Goal: Check status: Check status

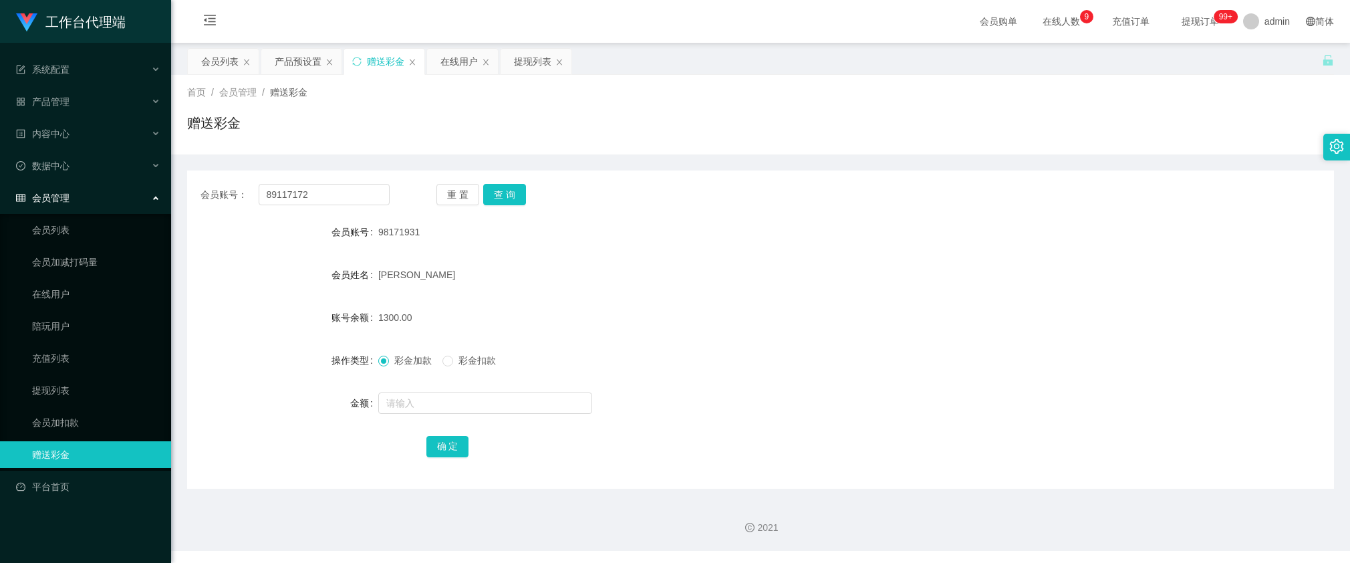
type input "89117172"
click at [513, 194] on button "查 询" at bounding box center [504, 194] width 43 height 21
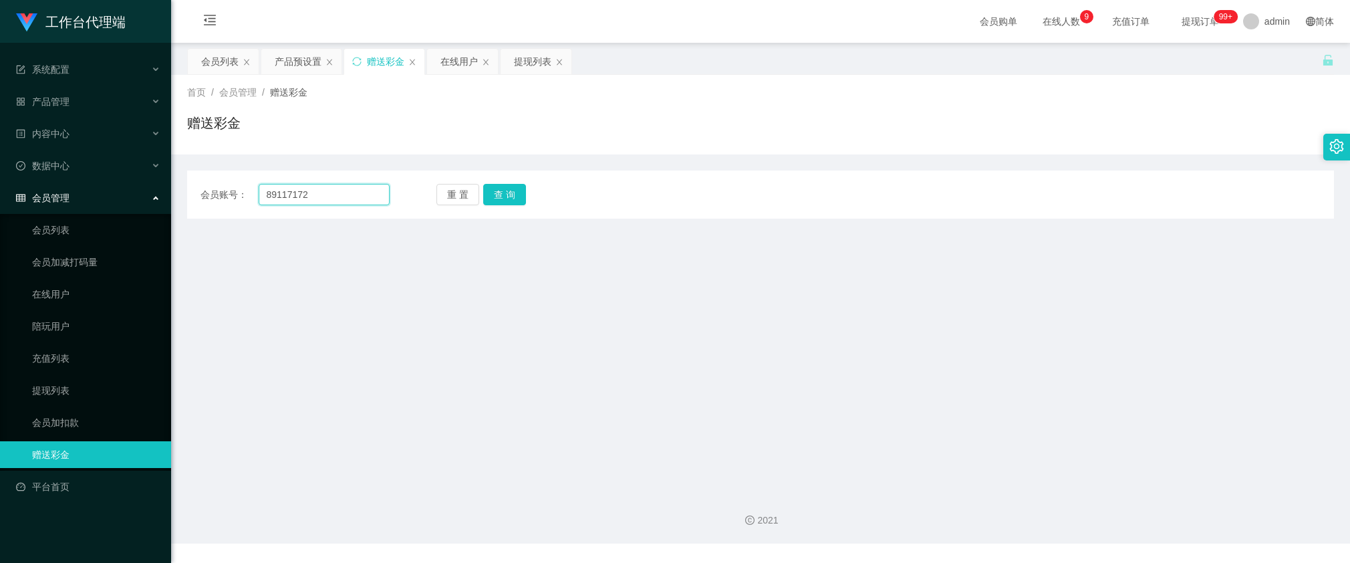
click at [314, 196] on input "89117172" at bounding box center [324, 194] width 131 height 21
paste input "6122612"
type input "61226122"
click at [517, 197] on button "查 询" at bounding box center [504, 194] width 43 height 21
click at [517, 197] on button "查 询" at bounding box center [511, 194] width 57 height 21
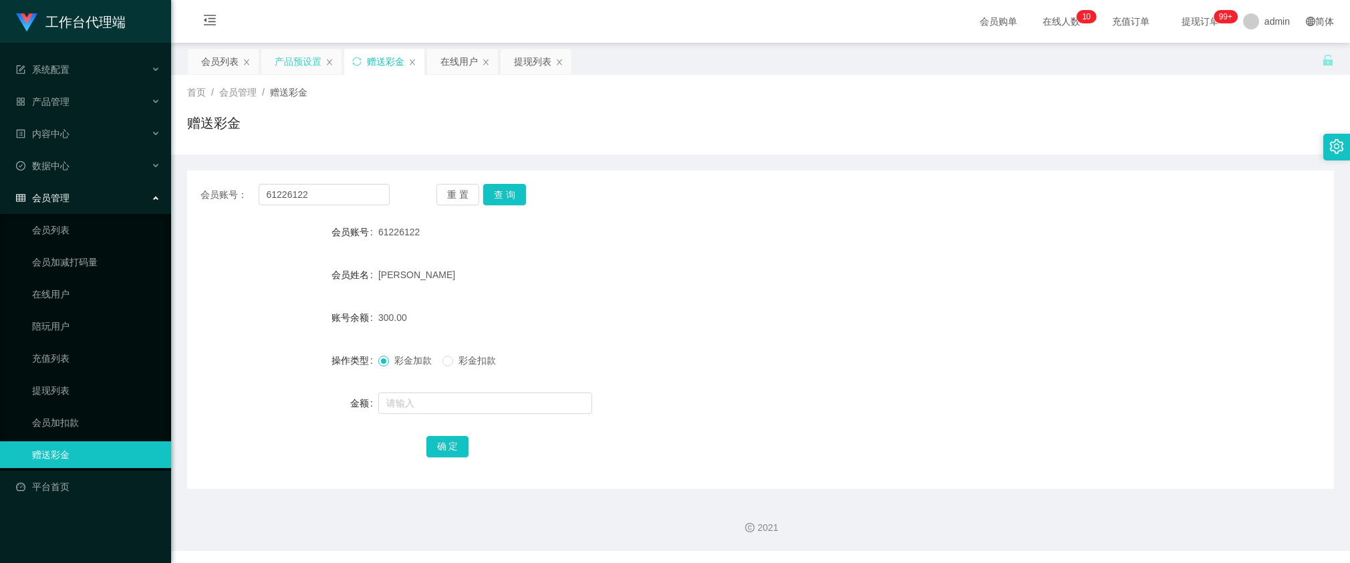
click at [281, 52] on div "产品预设置" at bounding box center [298, 61] width 47 height 25
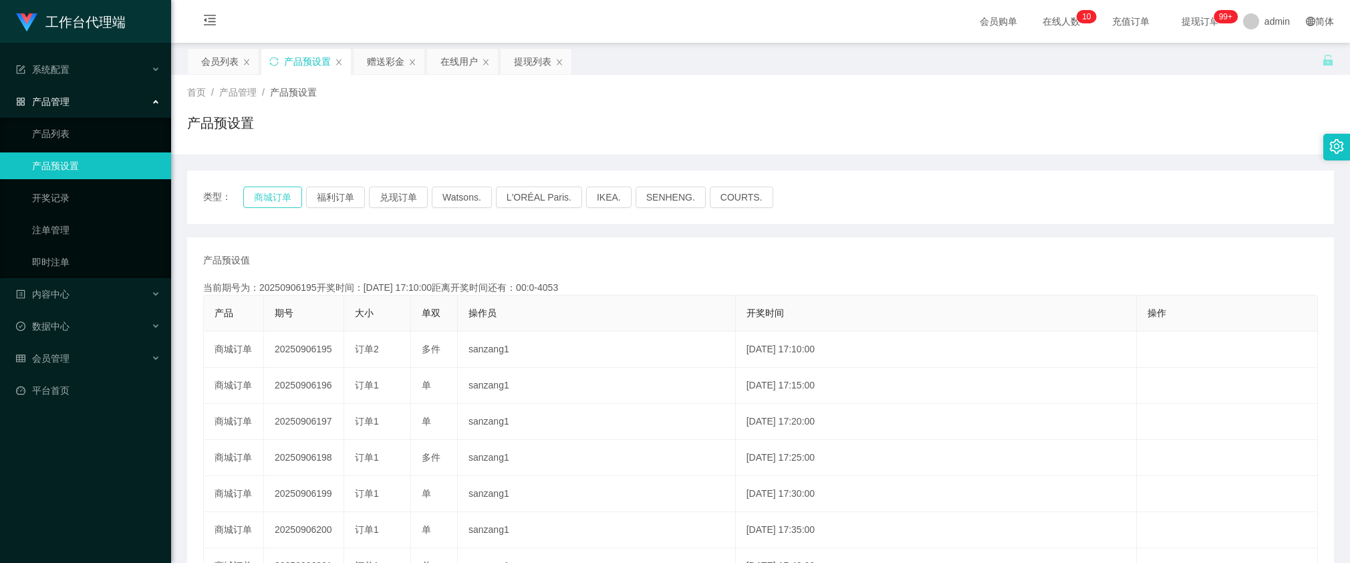
click at [269, 191] on button "商城订单" at bounding box center [272, 196] width 59 height 21
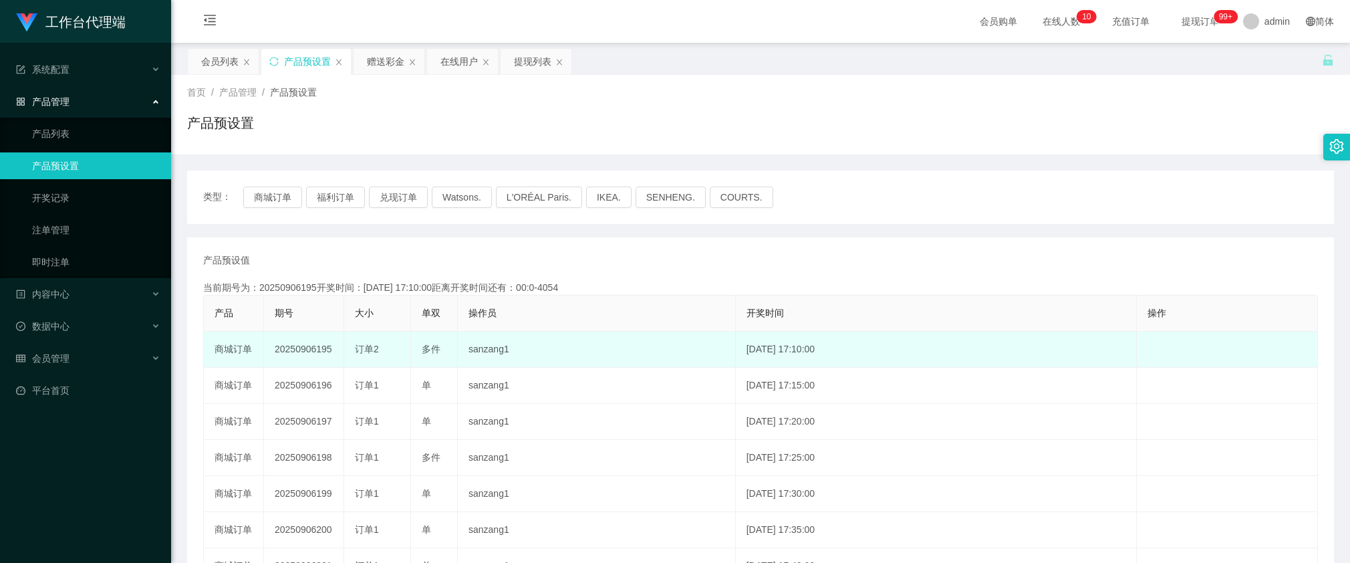
click at [317, 353] on td "20250906195" at bounding box center [304, 349] width 80 height 36
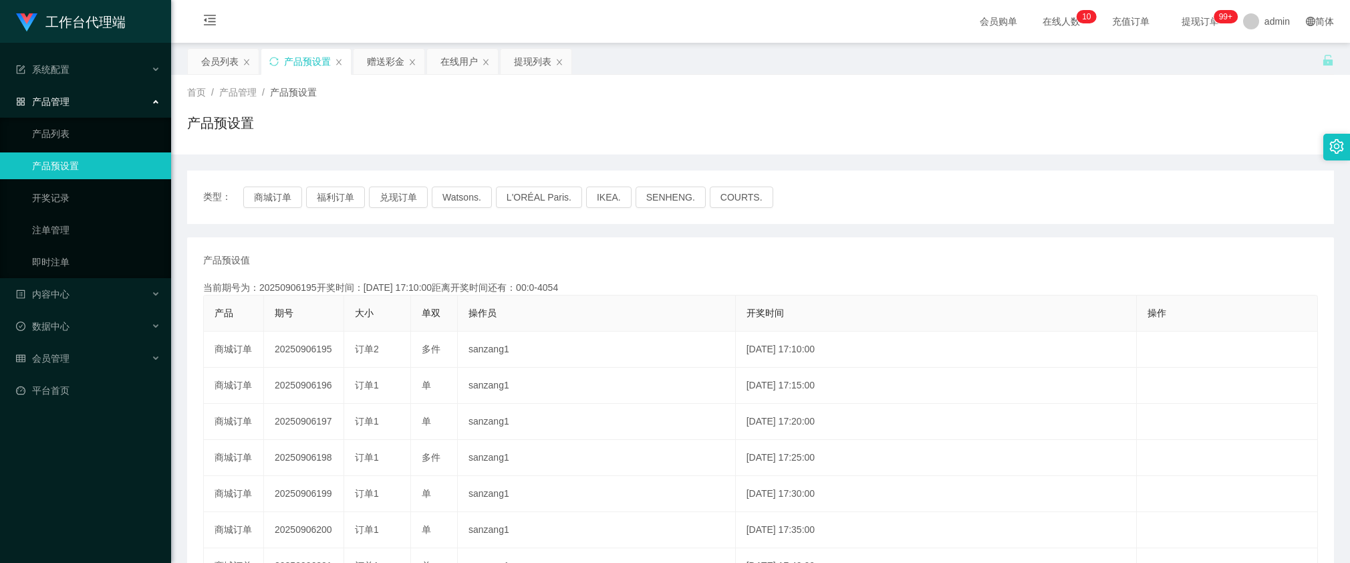
copy td "20250906195"
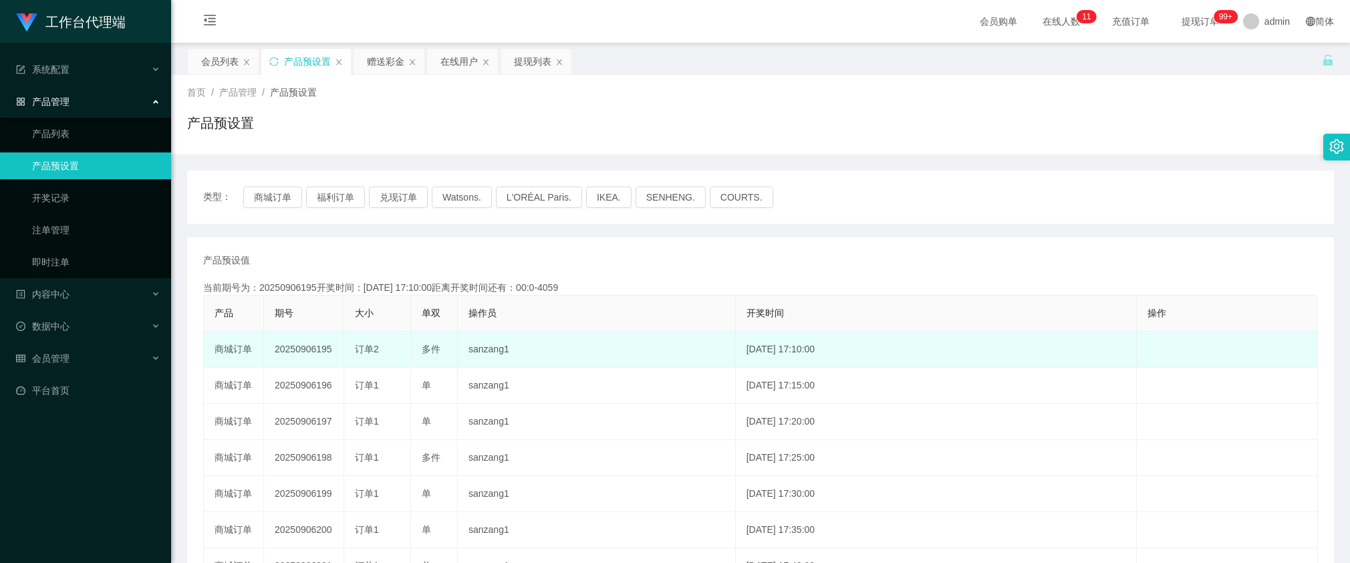
click at [307, 344] on td "20250906195" at bounding box center [304, 349] width 80 height 36
click at [305, 345] on td "20250906195" at bounding box center [304, 349] width 80 height 36
click at [311, 351] on td "20250906195" at bounding box center [304, 349] width 80 height 36
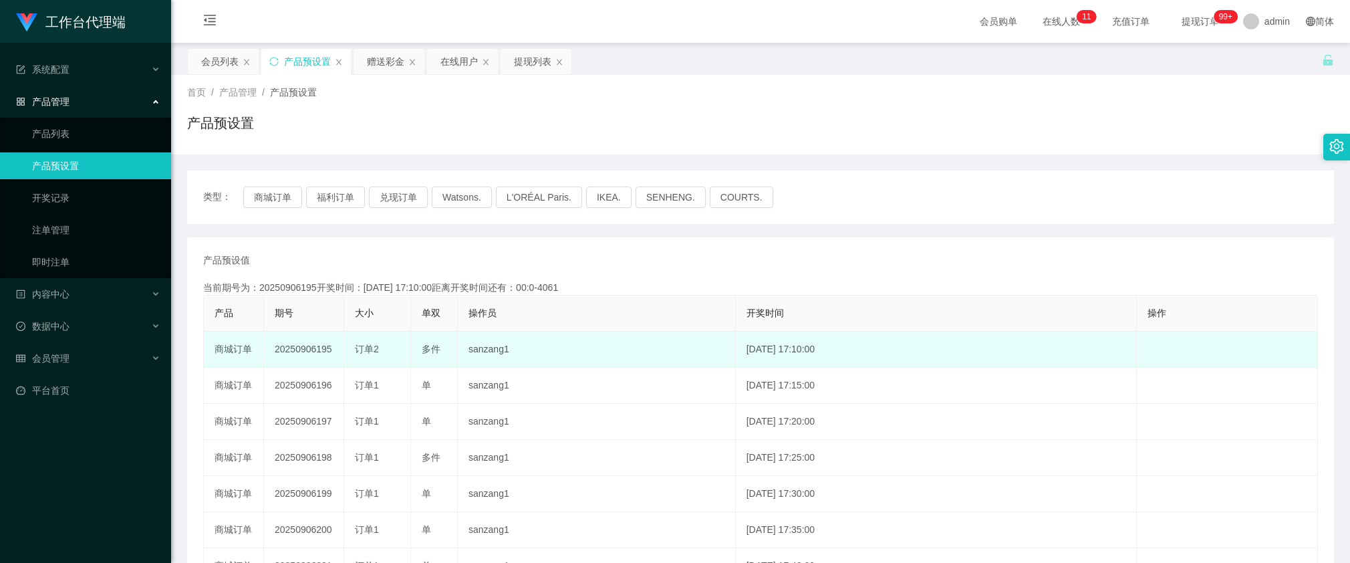
click at [315, 343] on td "20250906195" at bounding box center [304, 349] width 80 height 36
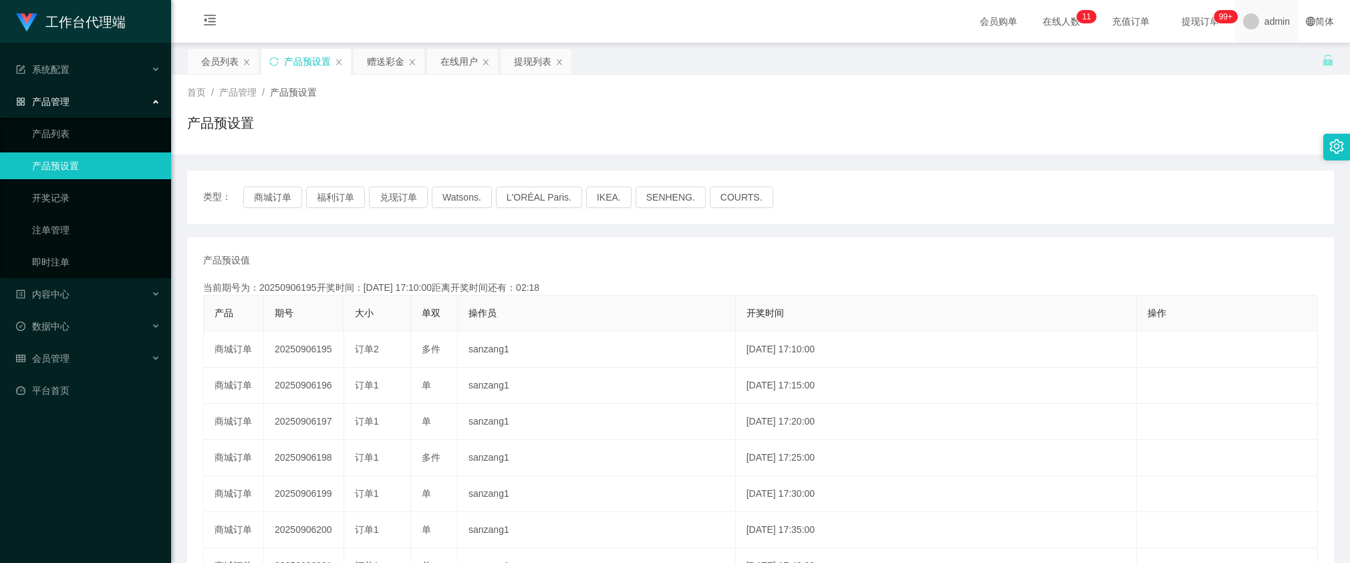
copy td "20250906195"
click at [452, 70] on div "在线用户" at bounding box center [458, 61] width 37 height 25
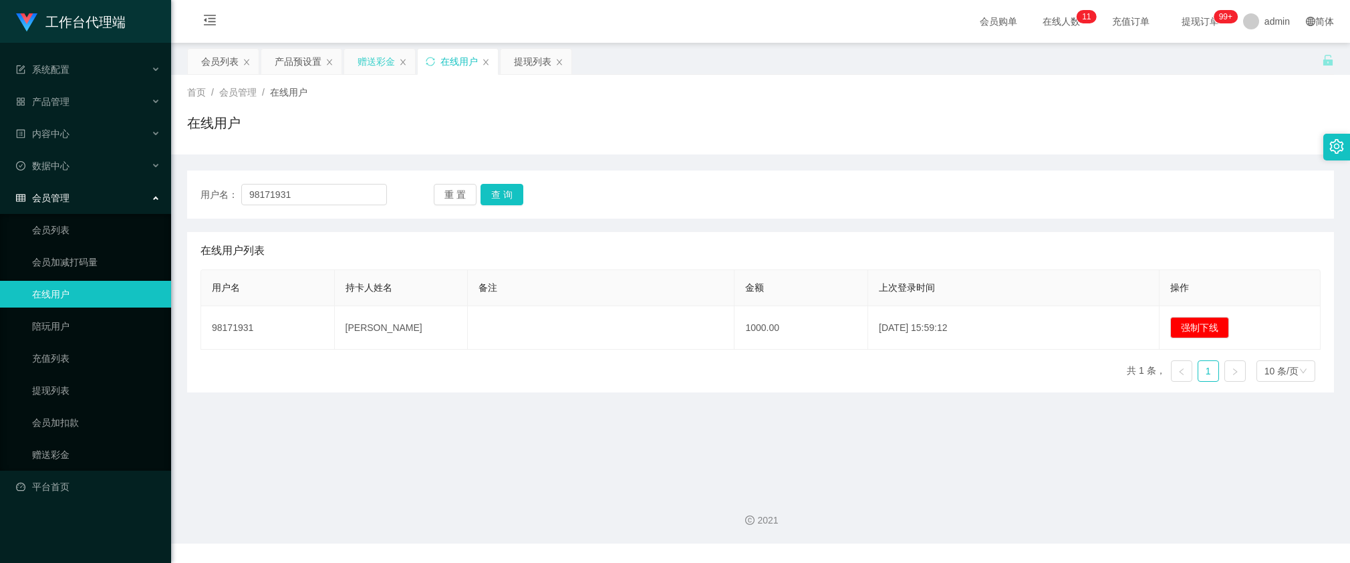
click at [376, 59] on div "赠送彩金" at bounding box center [375, 61] width 37 height 25
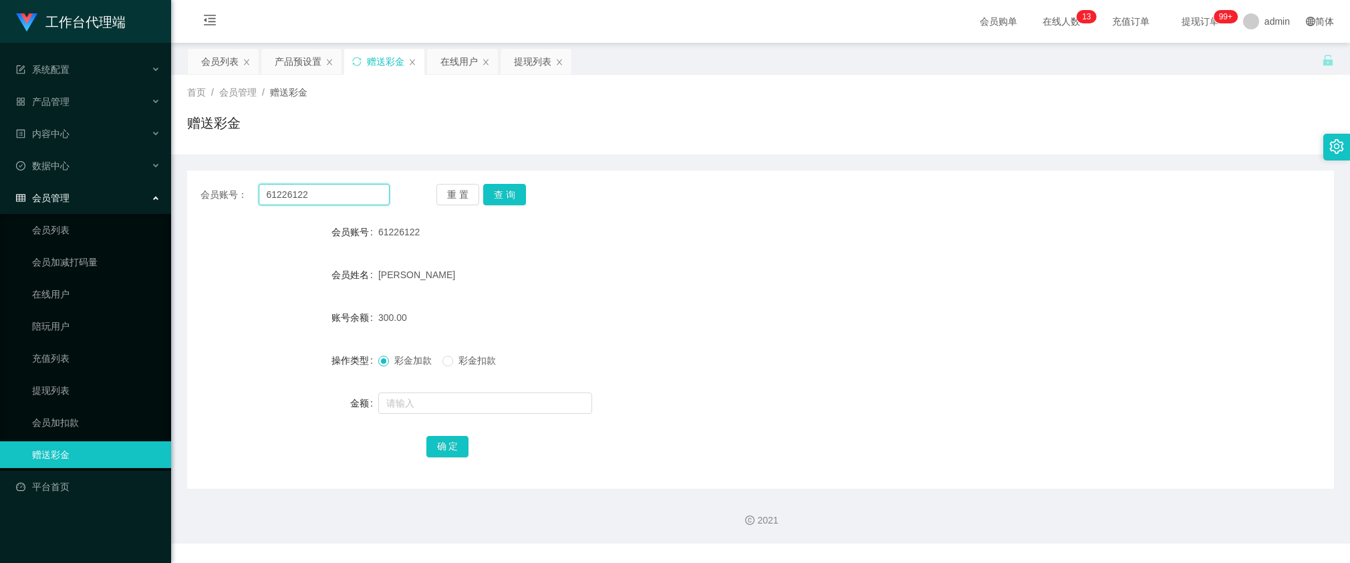
click at [319, 194] on input "61226122" at bounding box center [324, 194] width 131 height 21
click at [511, 192] on button "查 询" at bounding box center [504, 194] width 43 height 21
